Goal: Information Seeking & Learning: Check status

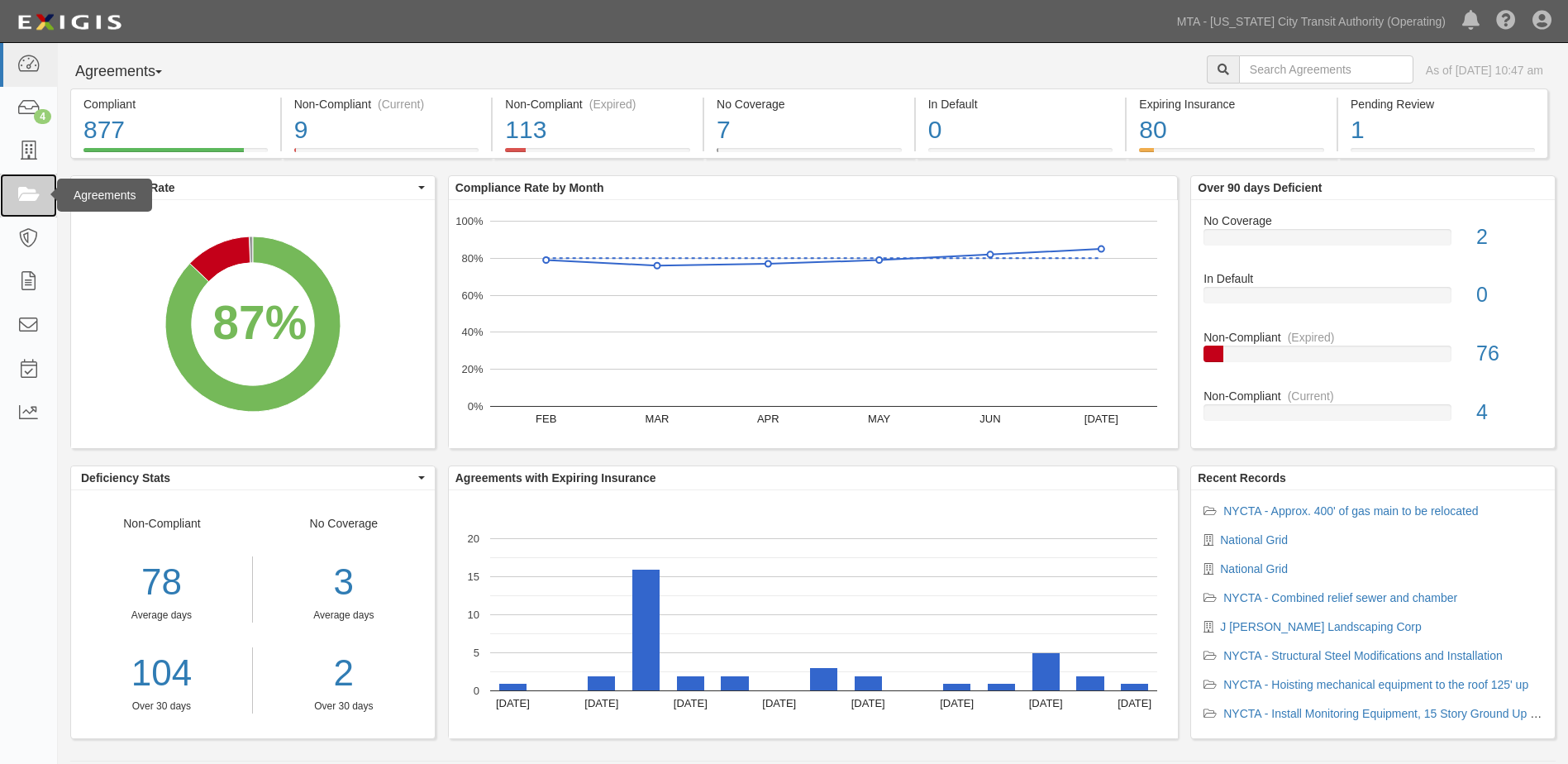
click at [22, 197] on icon at bounding box center [28, 195] width 23 height 19
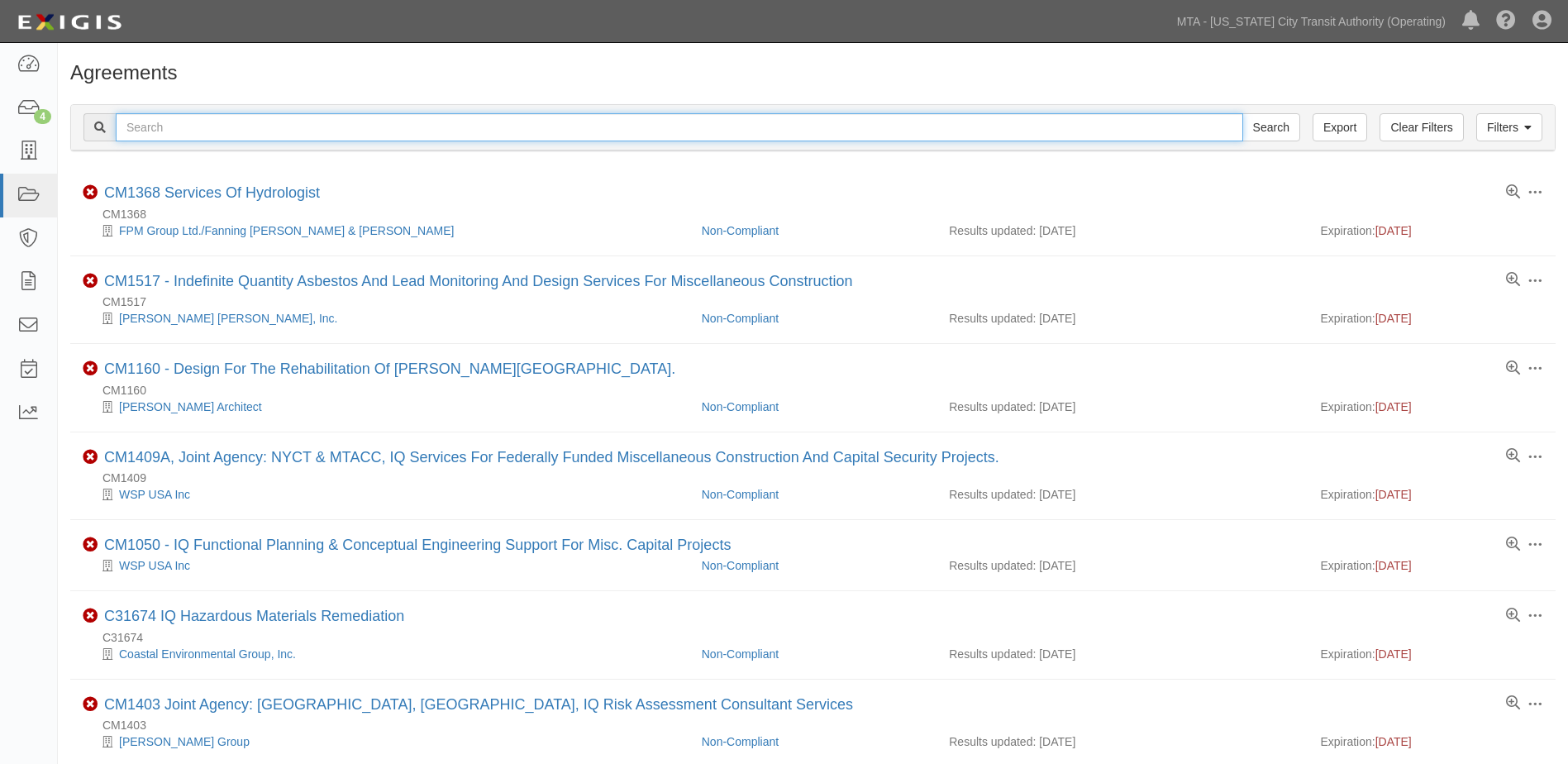
click at [220, 126] on input "text" at bounding box center [679, 127] width 1127 height 28
type input "ins1579"
click at [1242, 113] on input "Search" at bounding box center [1270, 127] width 58 height 28
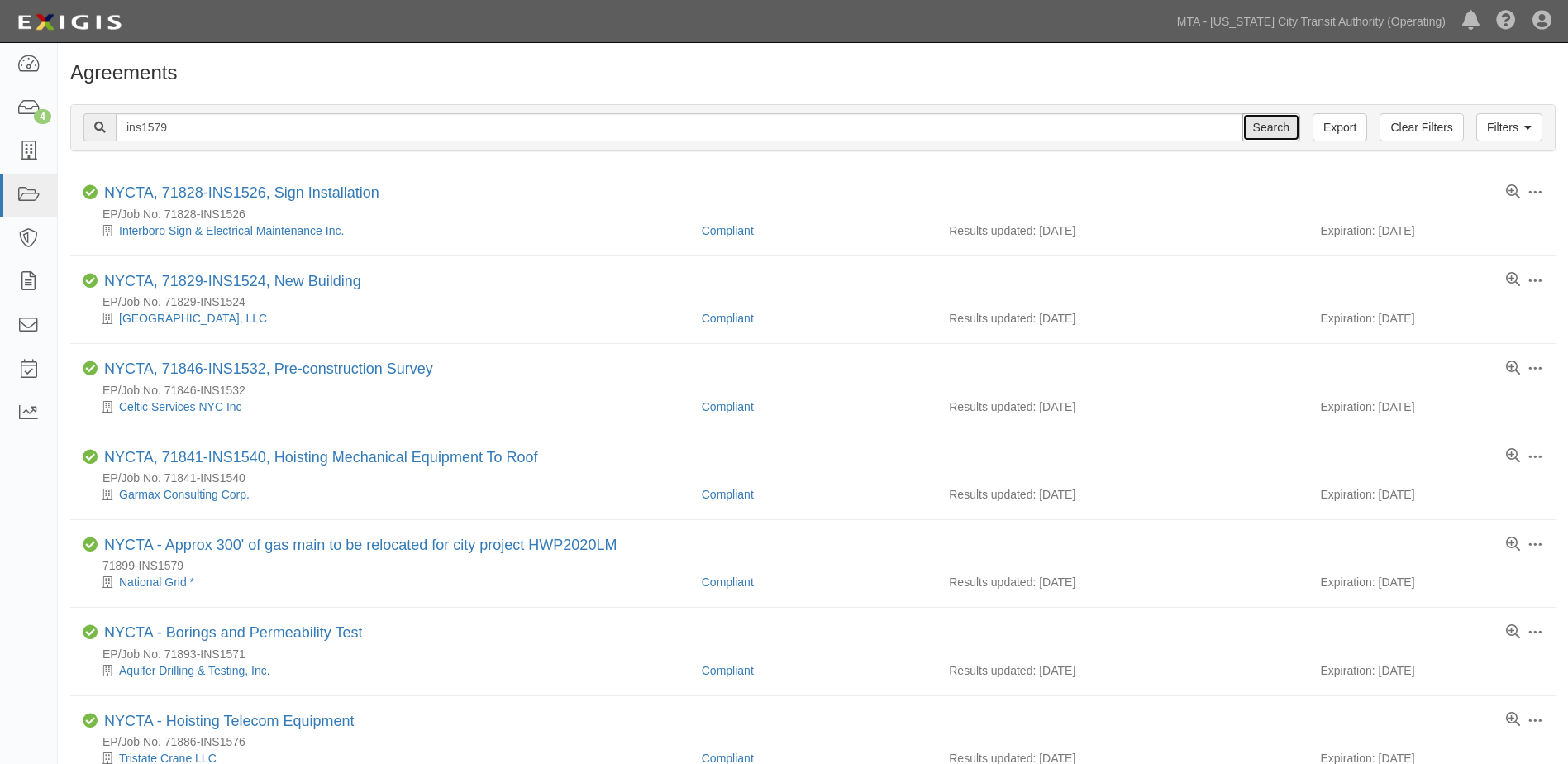
click at [1273, 131] on input "Search" at bounding box center [1270, 127] width 58 height 28
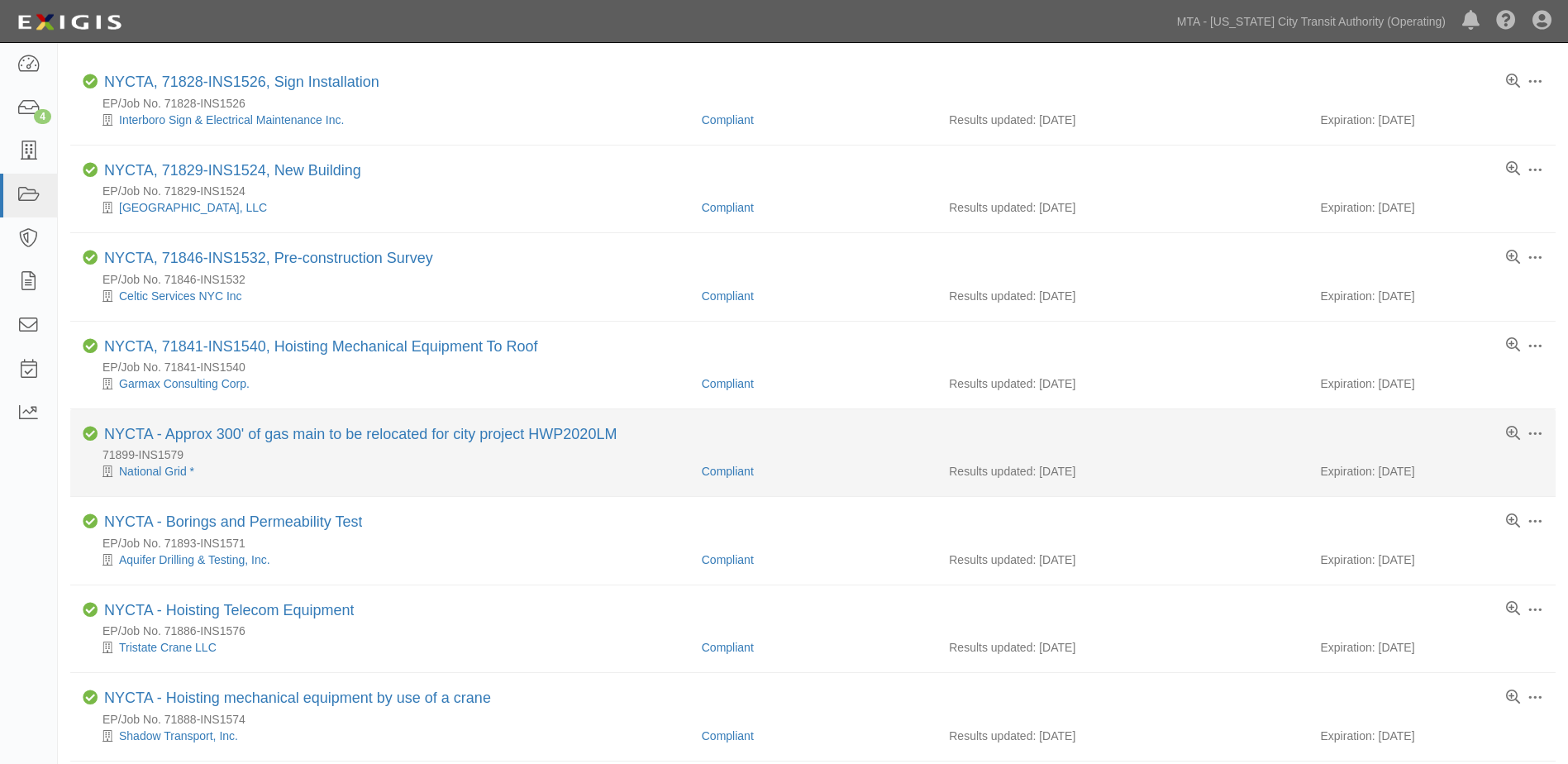
scroll to position [166, 0]
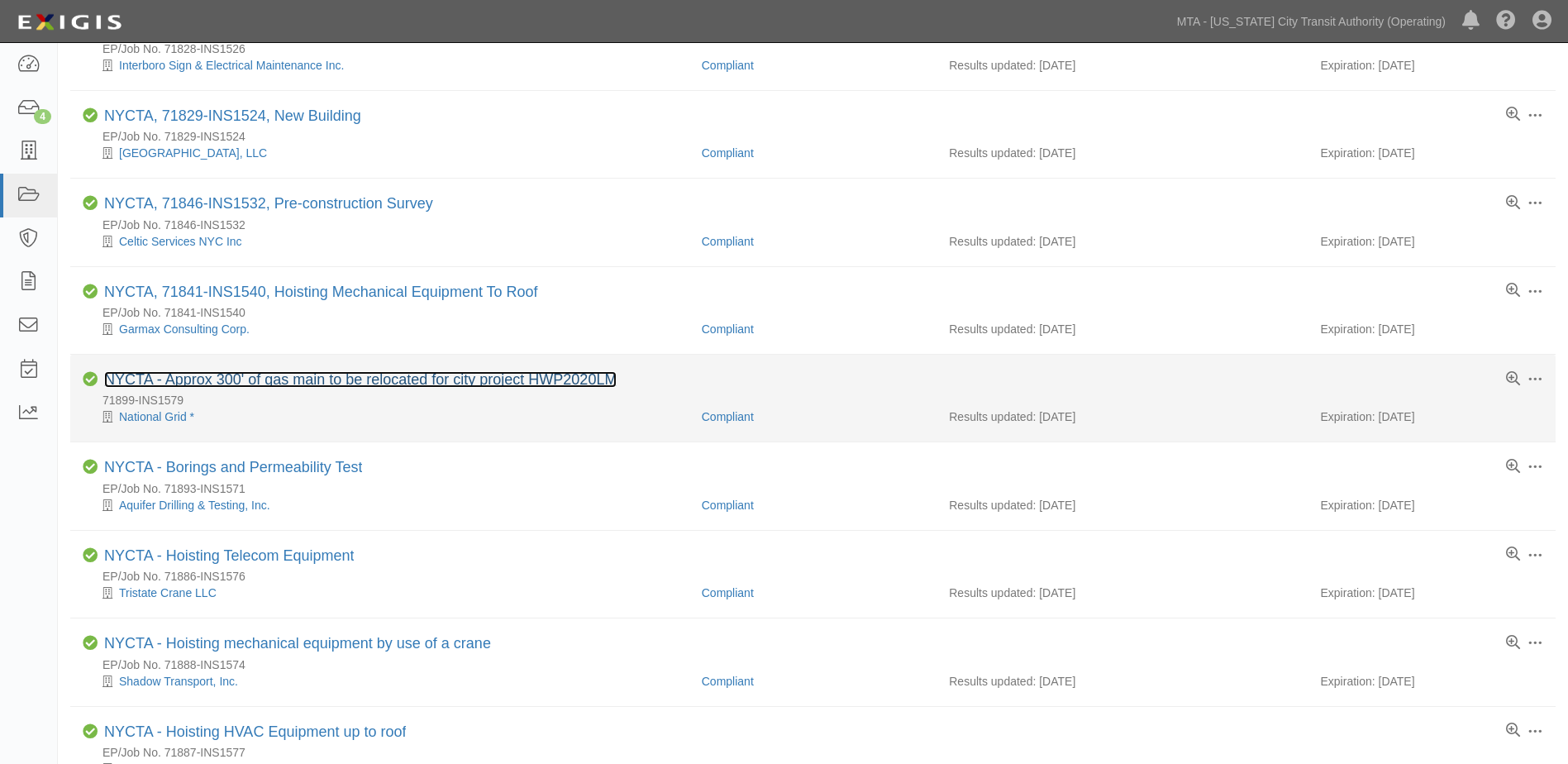
click at [193, 385] on link "NYCTA - Approx 300' of gas main to be relocated for city project HWP2020LM" at bounding box center [360, 380] width 513 height 17
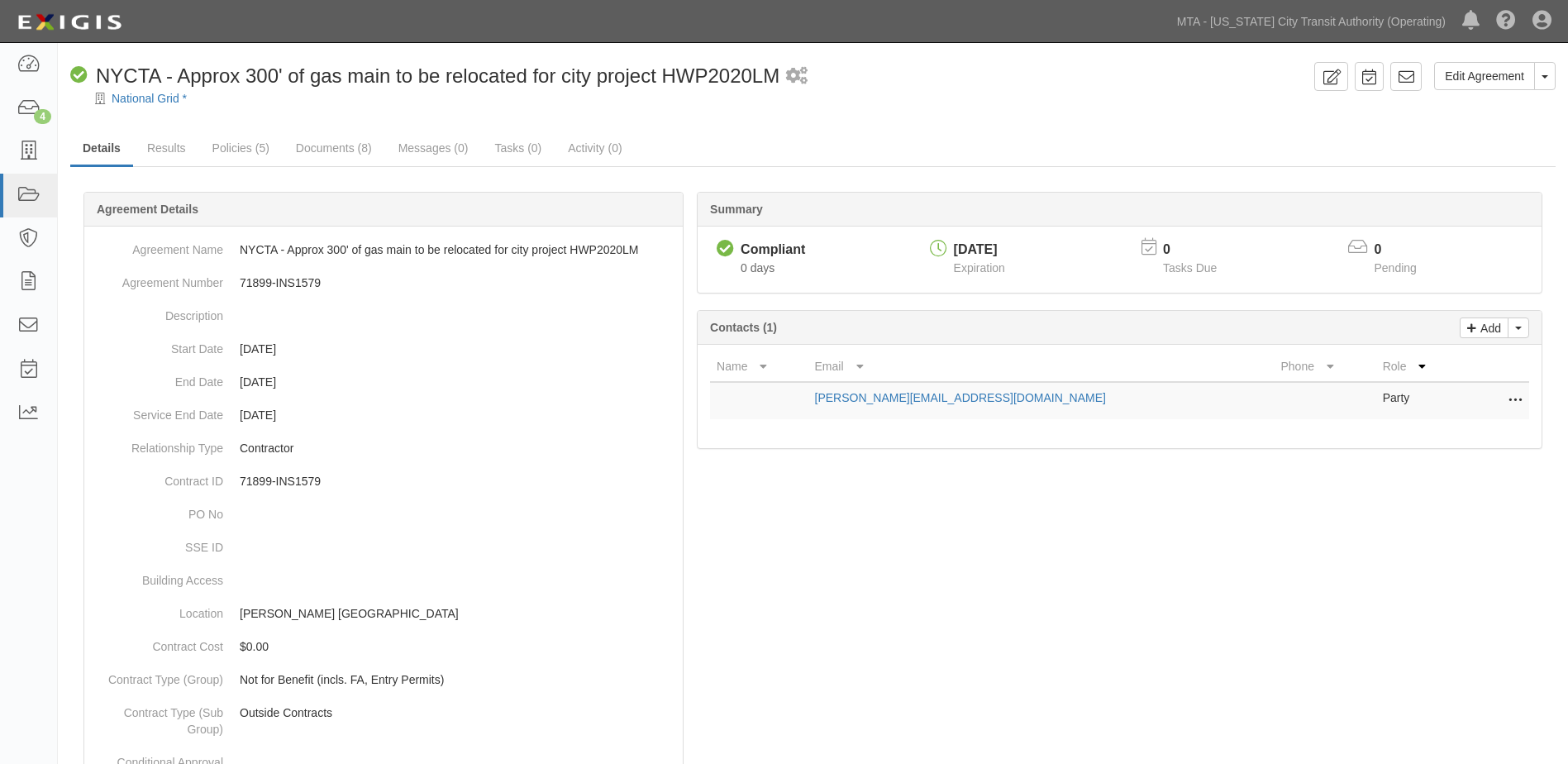
click at [452, 146] on link "Messages (0)" at bounding box center [433, 149] width 95 height 35
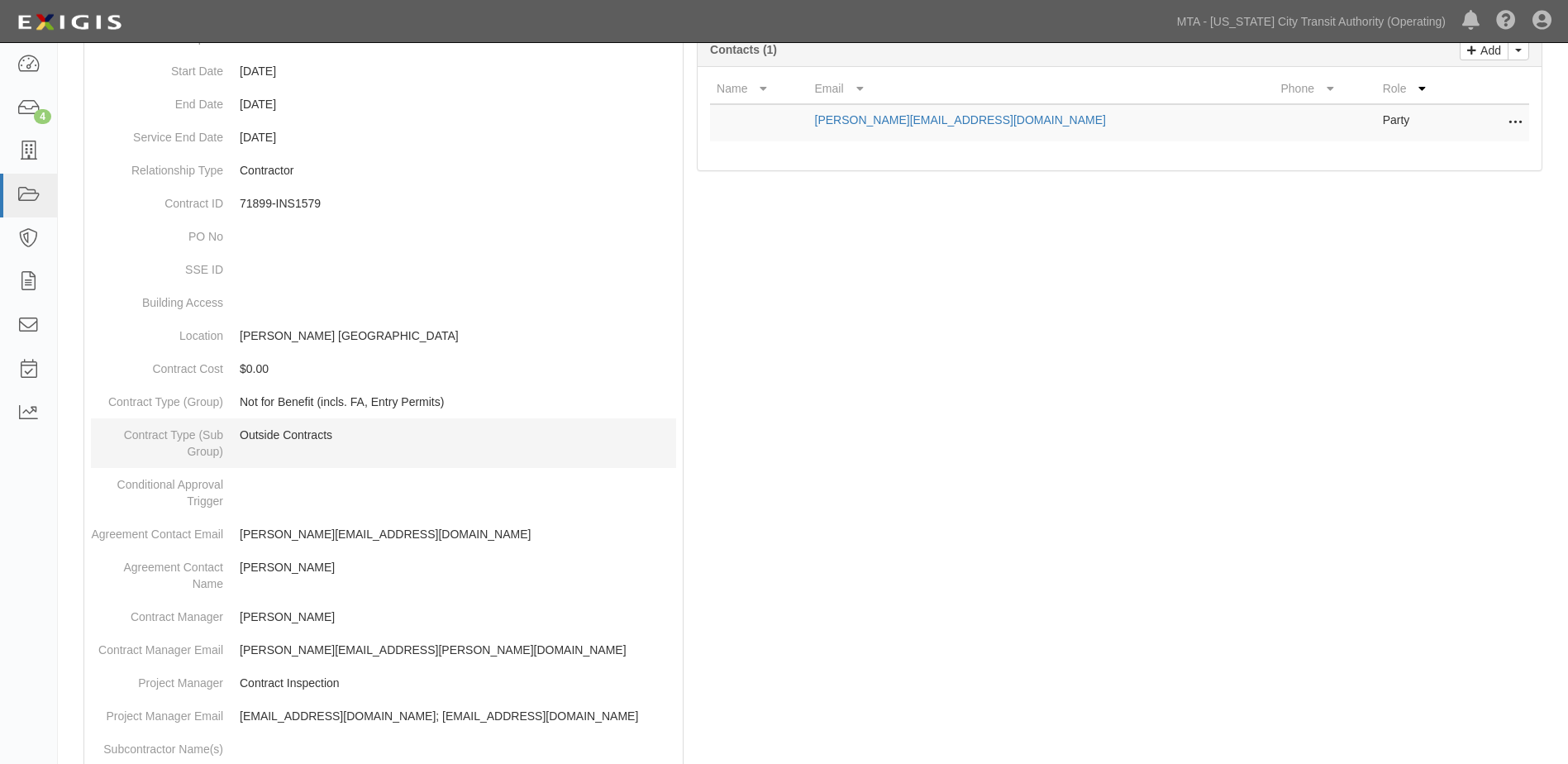
scroll to position [331, 0]
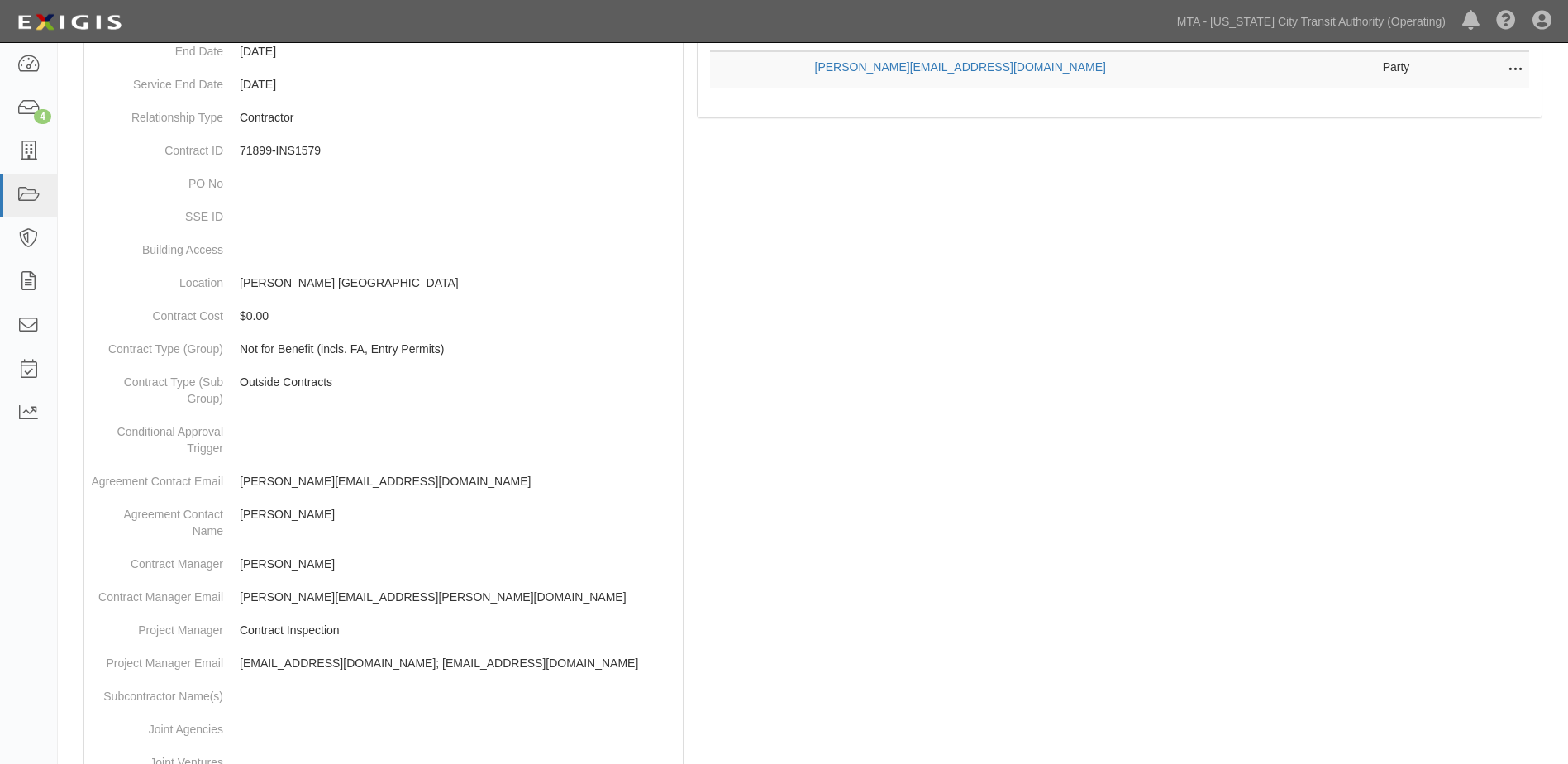
drag, startPoint x: 818, startPoint y: 657, endPoint x: 813, endPoint y: 649, distance: 9.4
click at [819, 657] on div at bounding box center [813, 567] width 1485 height 1361
